Goal: Task Accomplishment & Management: Use online tool/utility

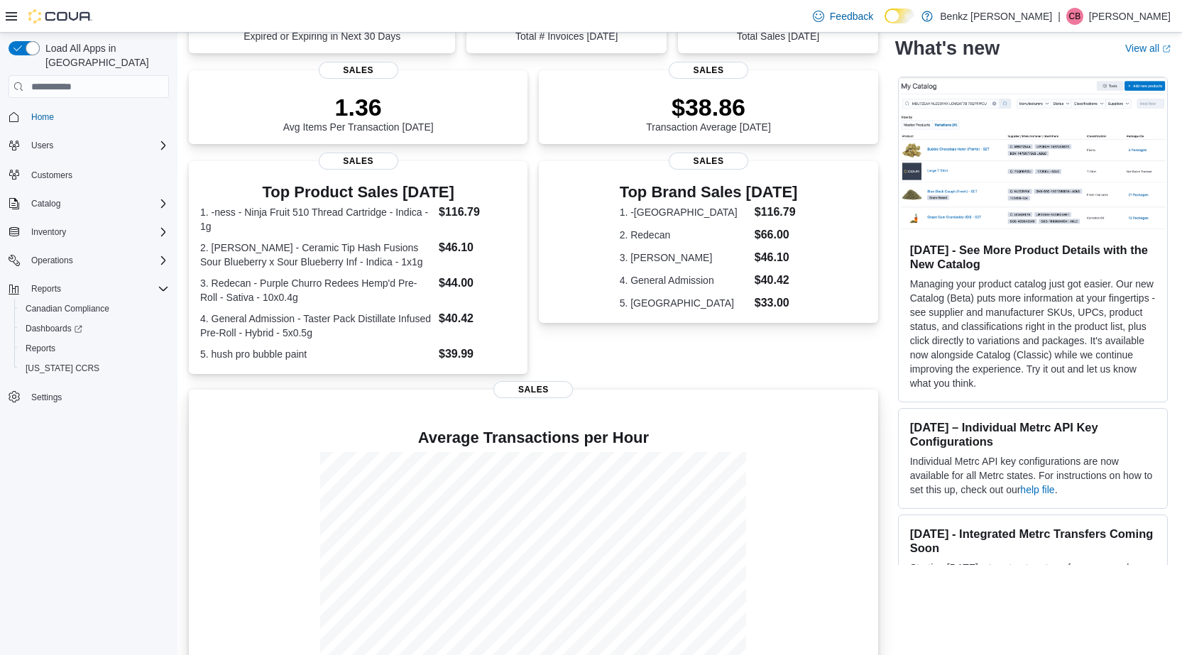
scroll to position [202, 0]
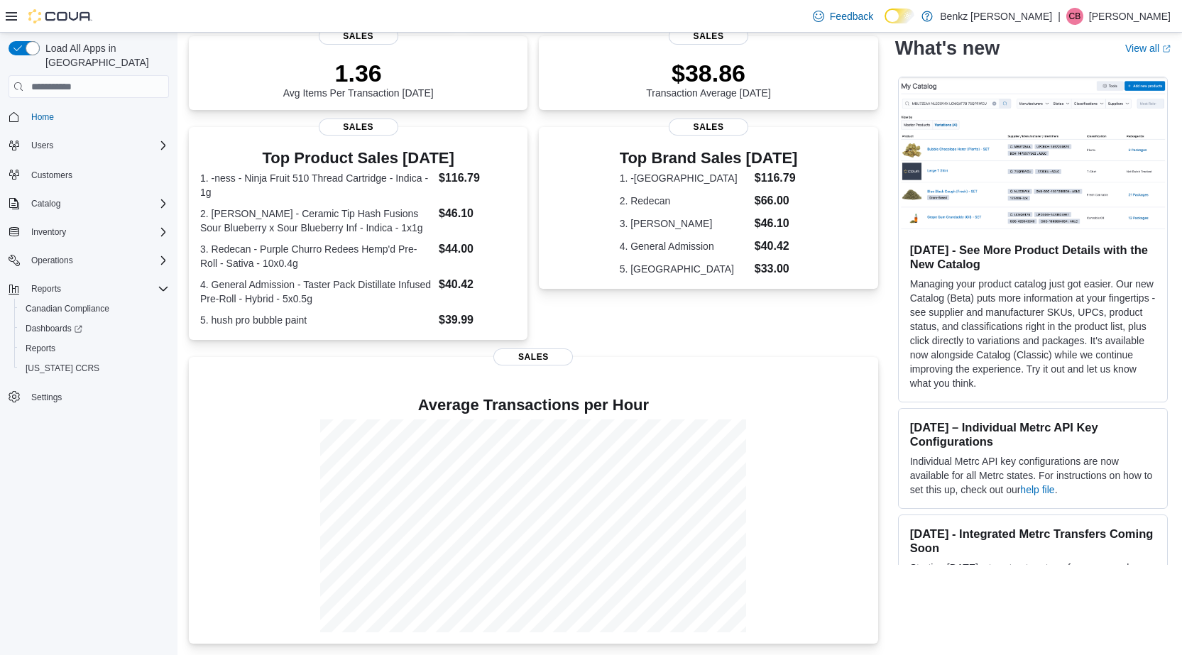
click at [112, 420] on nav "Home Users Customers Catalog Inventory Operations Reports Canadian Compliance D…" at bounding box center [89, 273] width 160 height 344
click at [35, 343] on span "Reports" at bounding box center [41, 348] width 30 height 11
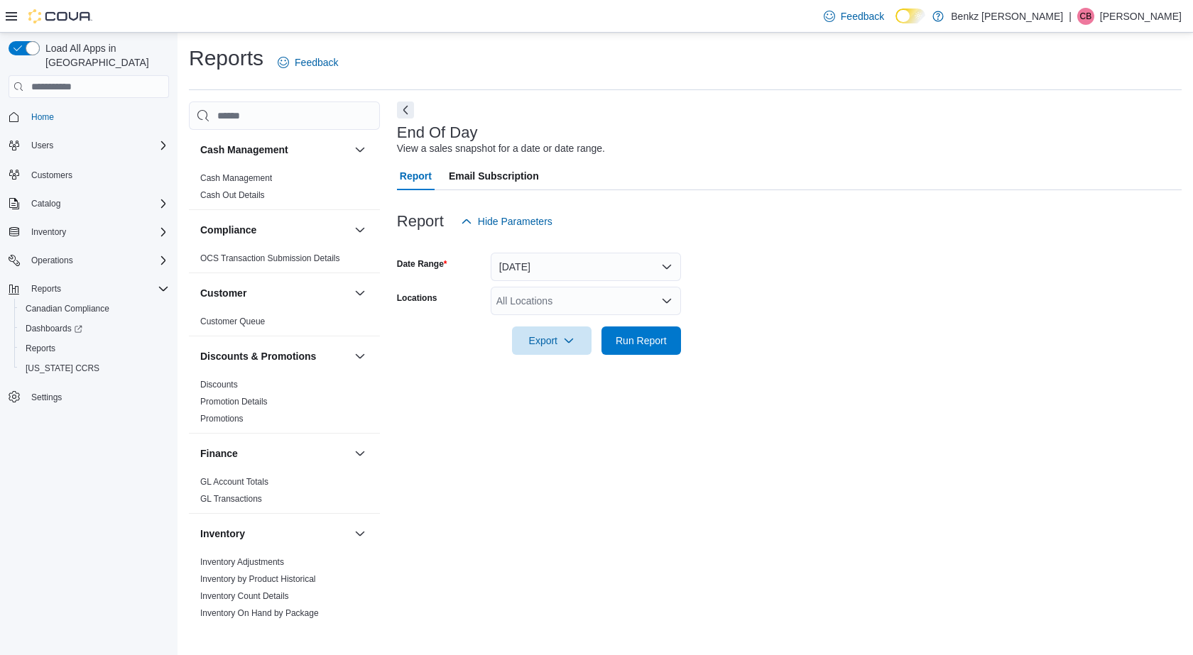
click at [635, 297] on div "All Locations" at bounding box center [586, 301] width 190 height 28
click at [588, 319] on div "Benkz Budz" at bounding box center [585, 325] width 173 height 14
click at [554, 326] on span "699 Wilkin Street - Unit 17" at bounding box center [611, 325] width 180 height 14
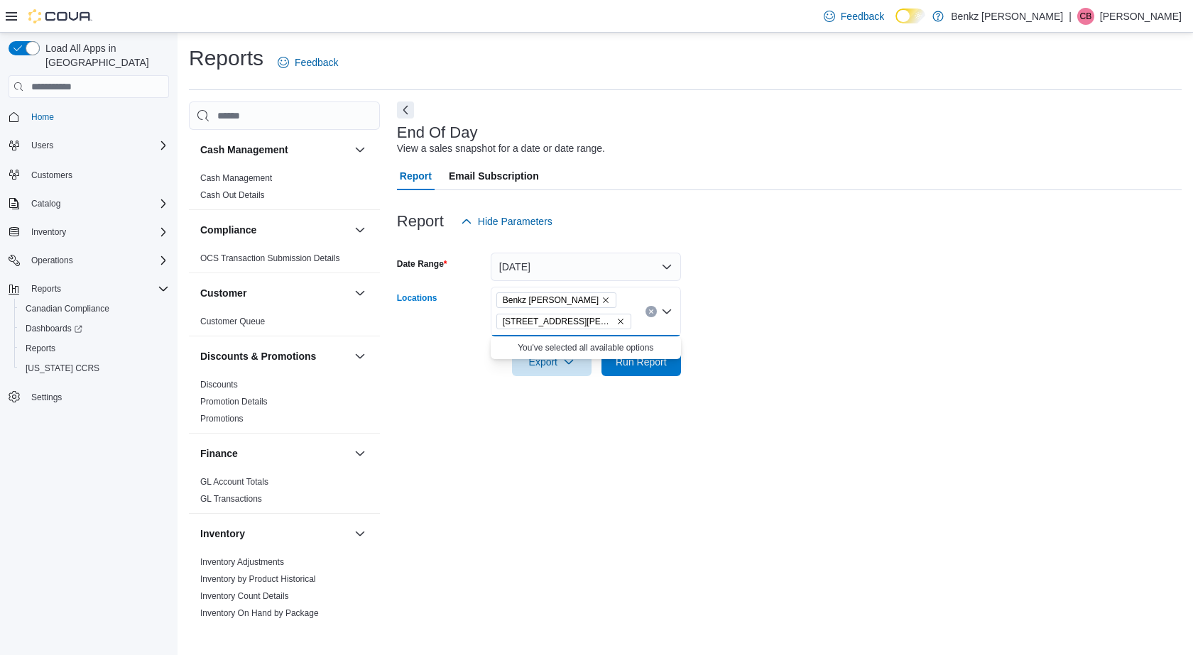
click at [515, 407] on div "End Of Day View a sales snapshot for a date or date range. Report Email Subscri…" at bounding box center [789, 362] width 784 height 520
click at [657, 366] on span "Run Report" at bounding box center [640, 361] width 51 height 14
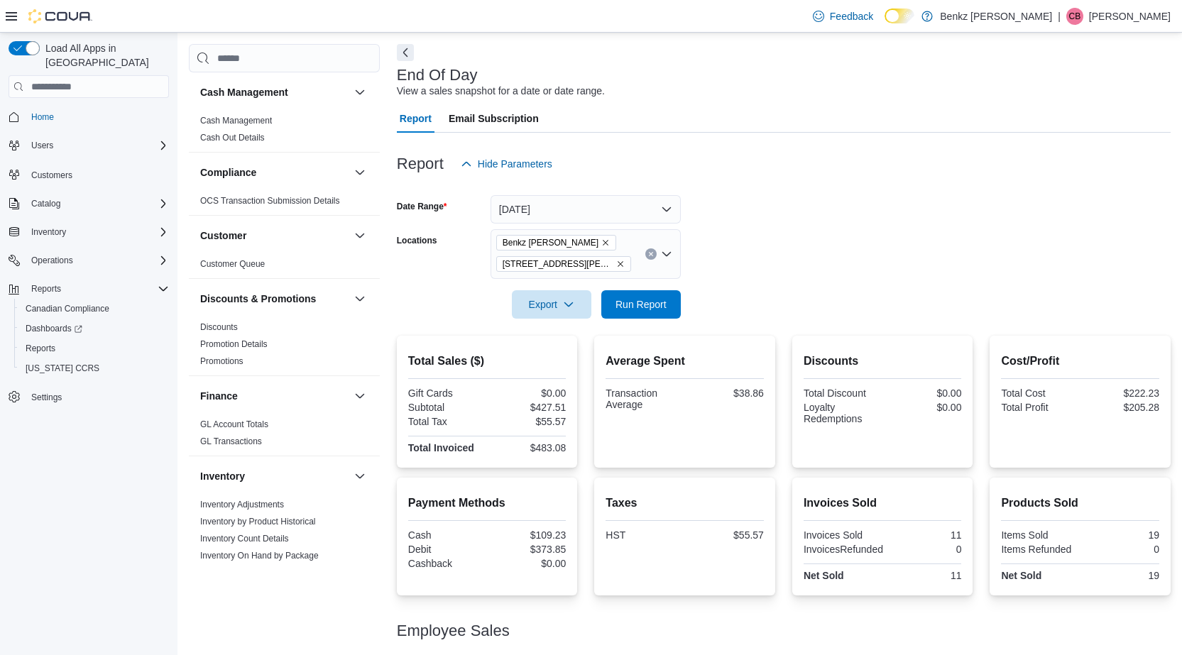
scroll to position [116, 0]
